Goal: Download file/media

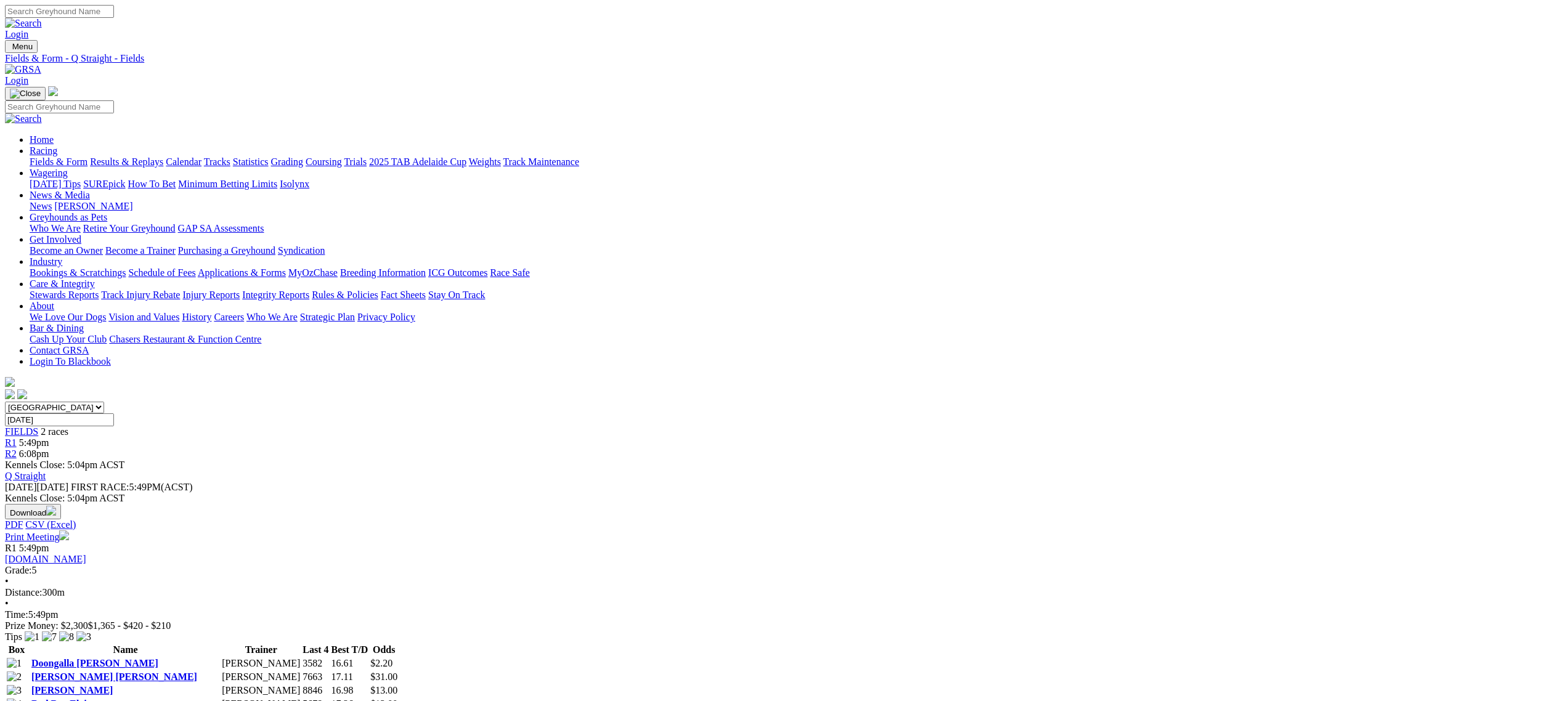
scroll to position [71, 0]
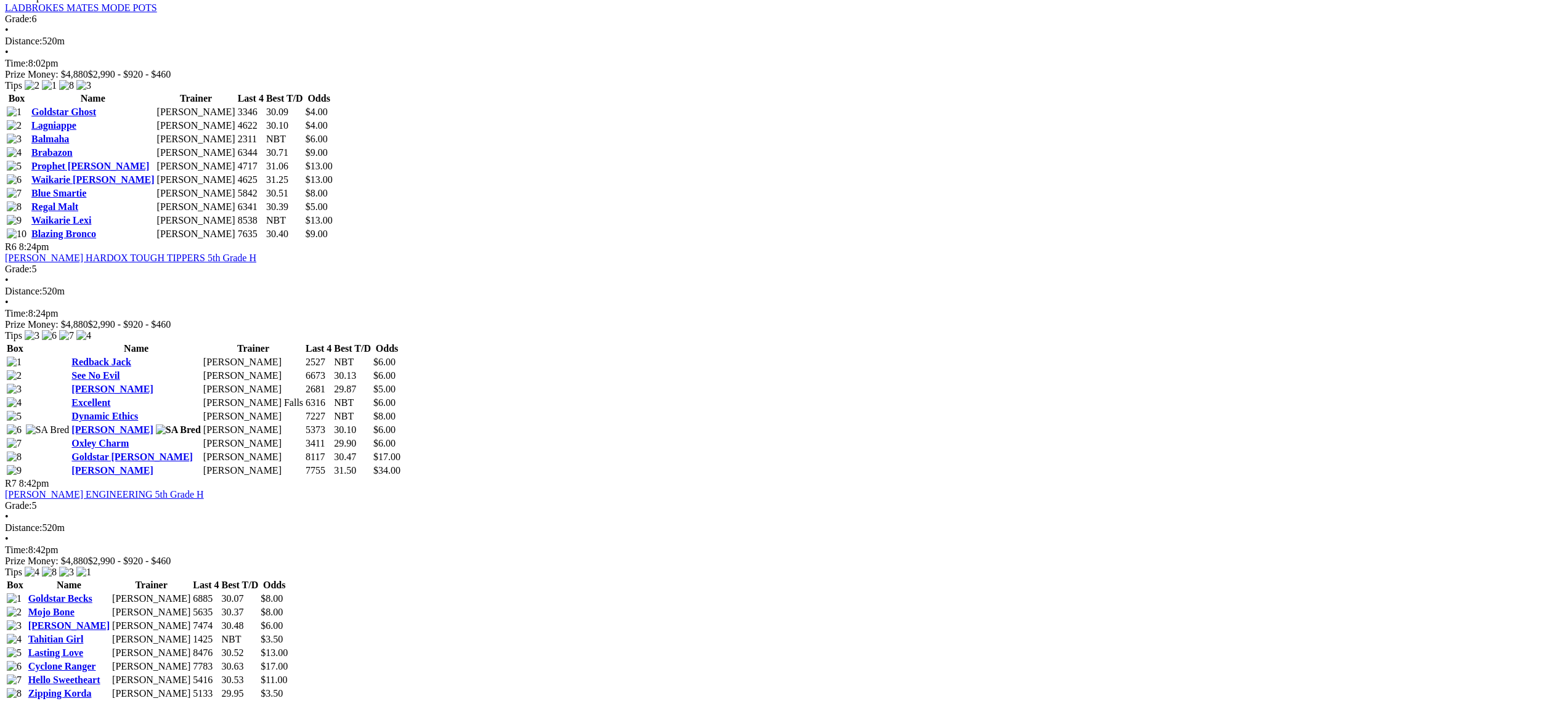
scroll to position [1551, 0]
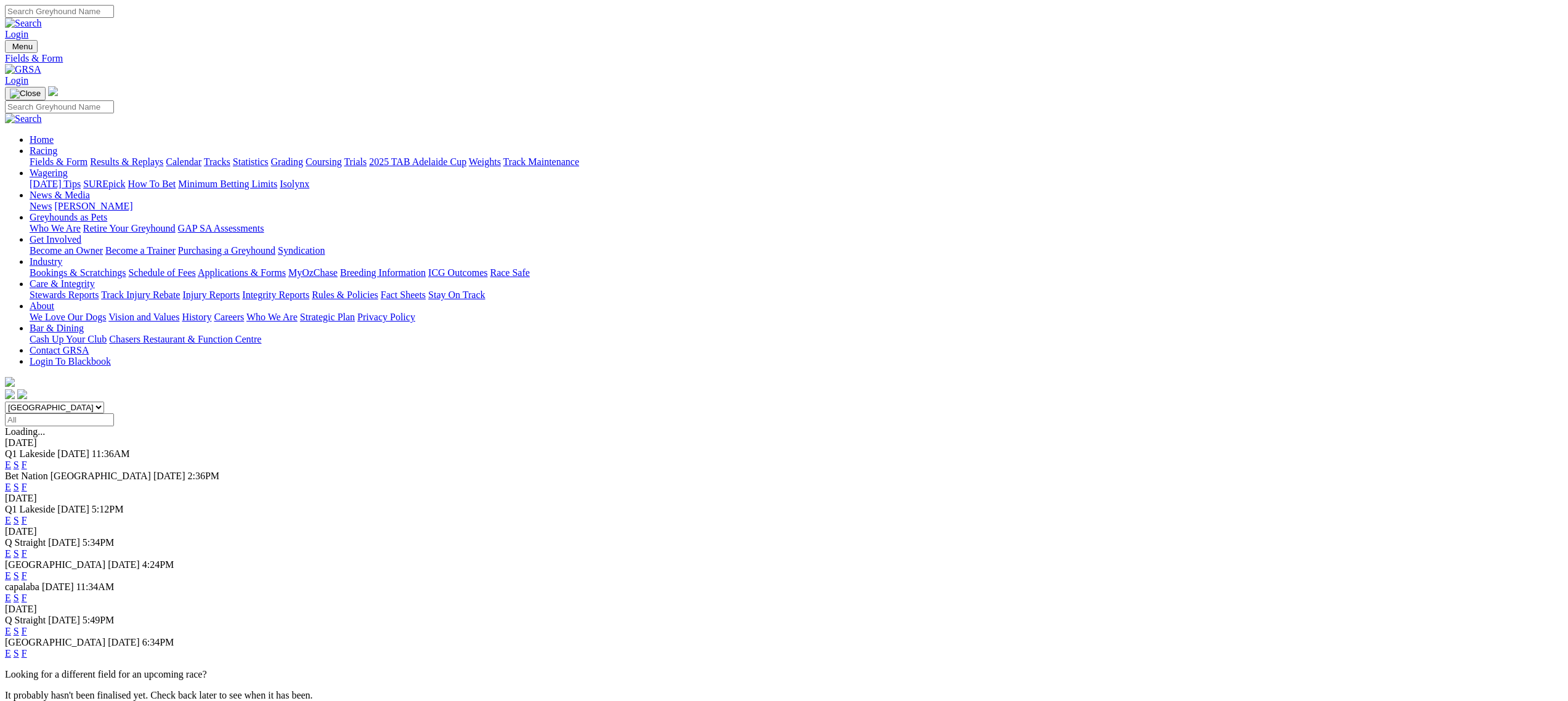
click at [104, 402] on select "South Australia New South Wales Northern Territory Queensland Tasmania Victoria…" at bounding box center [54, 407] width 99 height 12
select select "SA"
click at [104, 402] on select "South Australia New South Wales Northern Territory Queensland Tasmania Victoria…" at bounding box center [54, 407] width 99 height 12
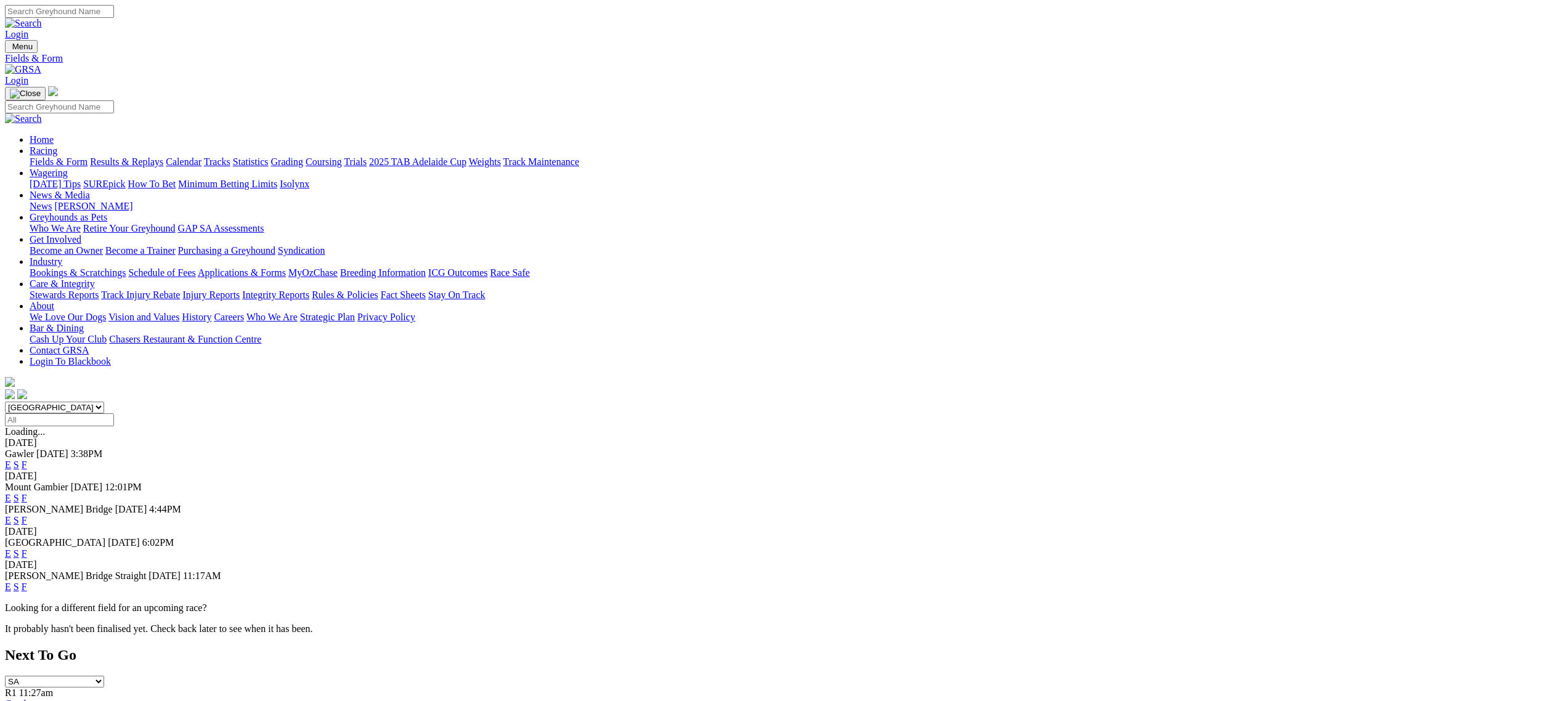
click at [27, 548] on link "F" at bounding box center [24, 553] width 6 height 10
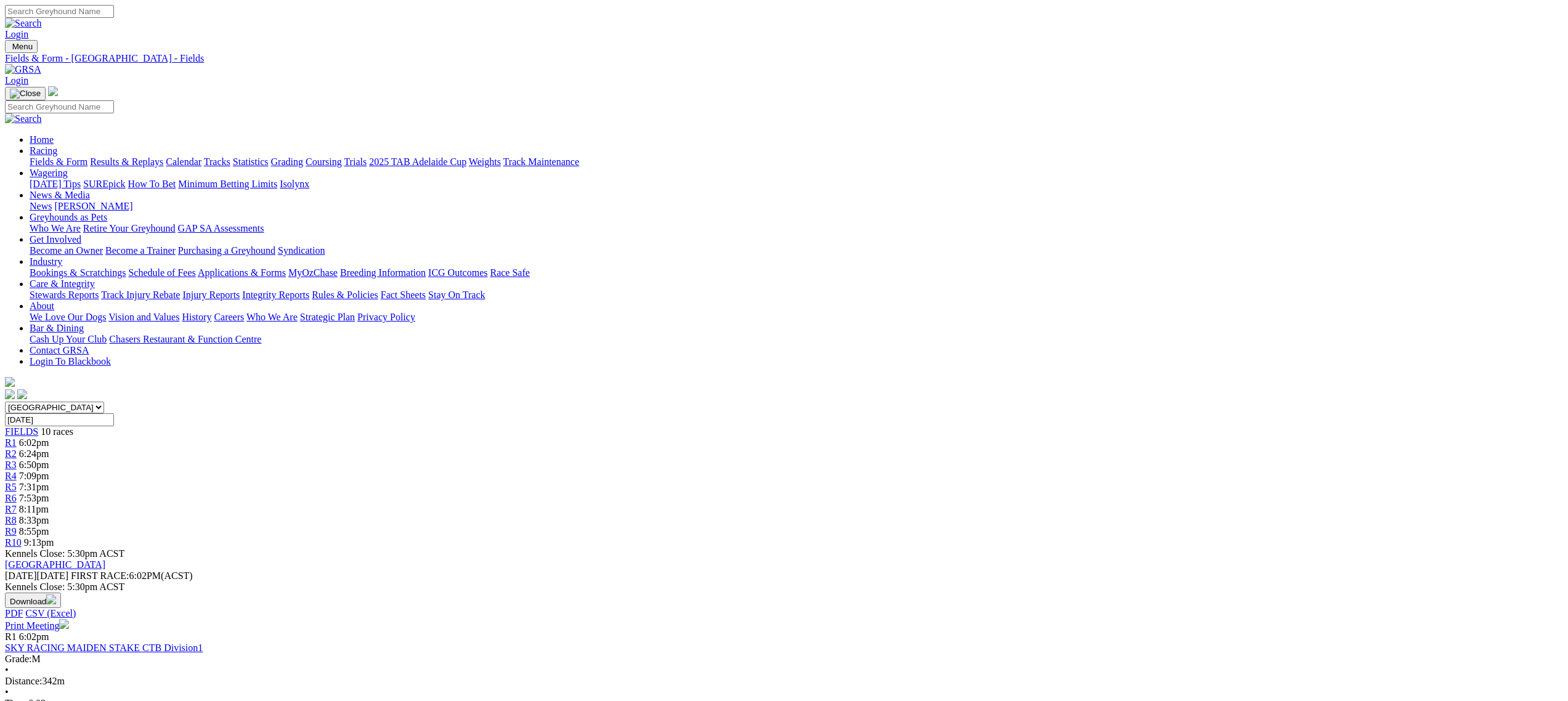
click at [56, 595] on img "button" at bounding box center [51, 600] width 10 height 10
click at [667, 161] on link "CSV (Excel)" at bounding box center [642, 155] width 51 height 10
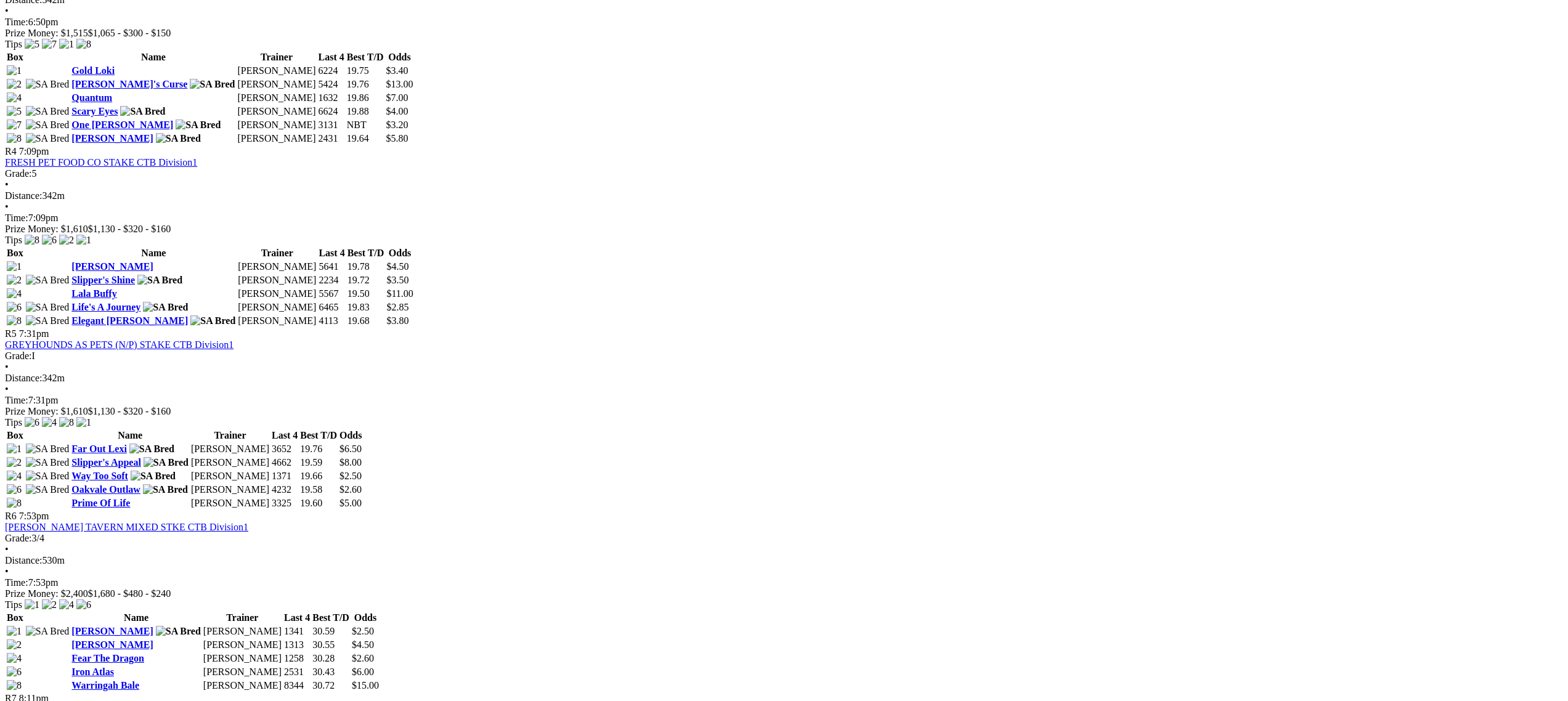
scroll to position [1097, 0]
